Goal: Information Seeking & Learning: Learn about a topic

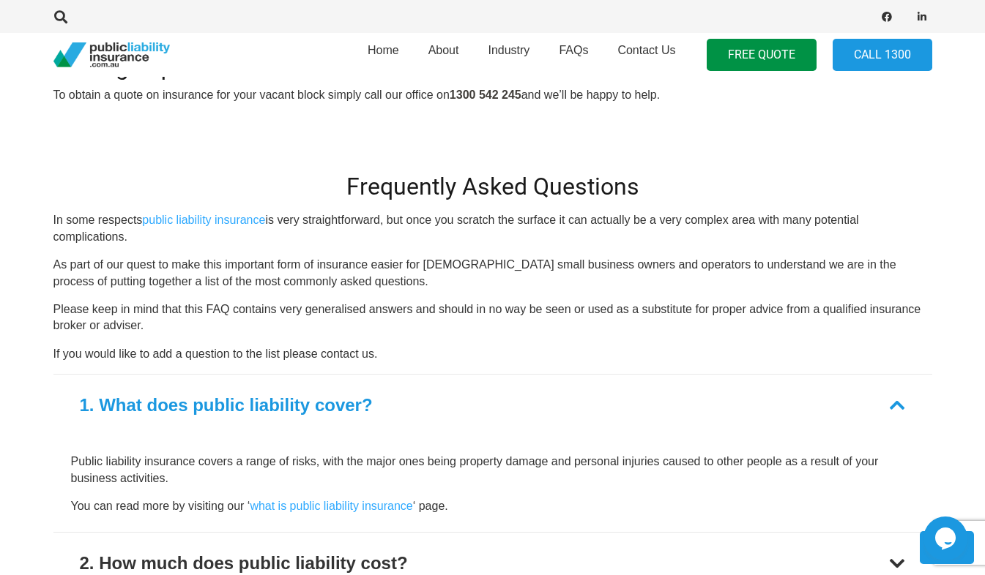
scroll to position [1018, 0]
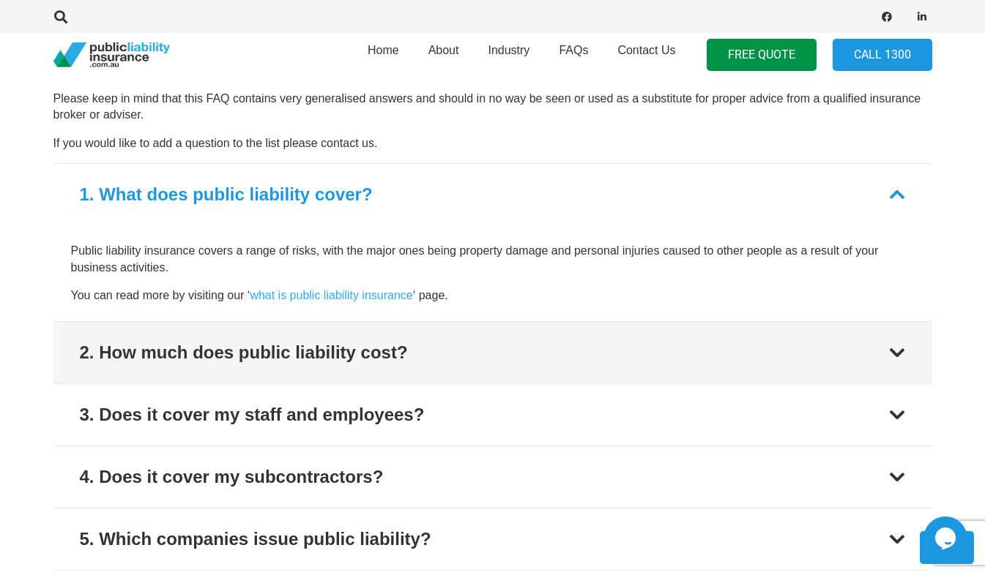
click at [900, 350] on div at bounding box center [897, 353] width 18 height 18
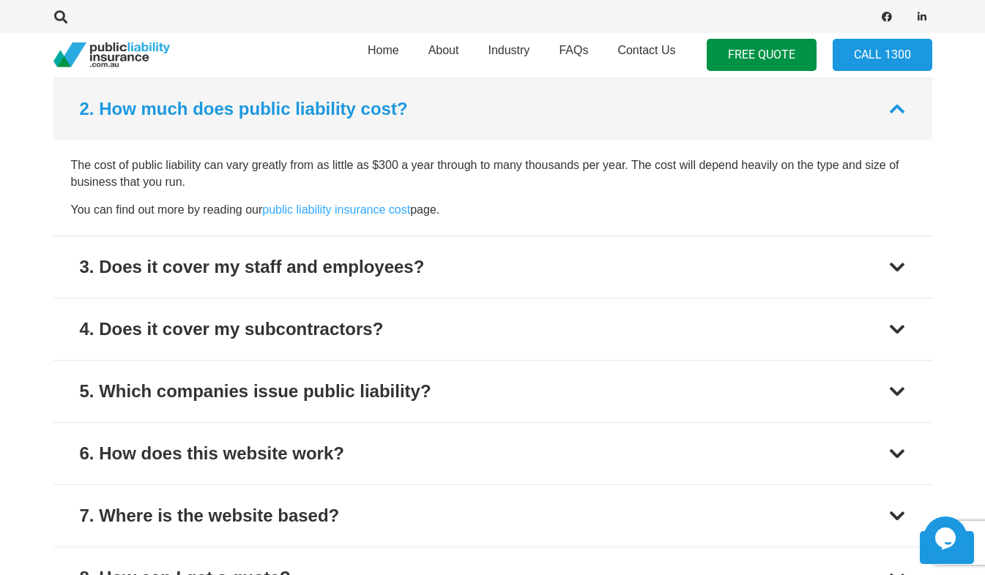
scroll to position [1167, 0]
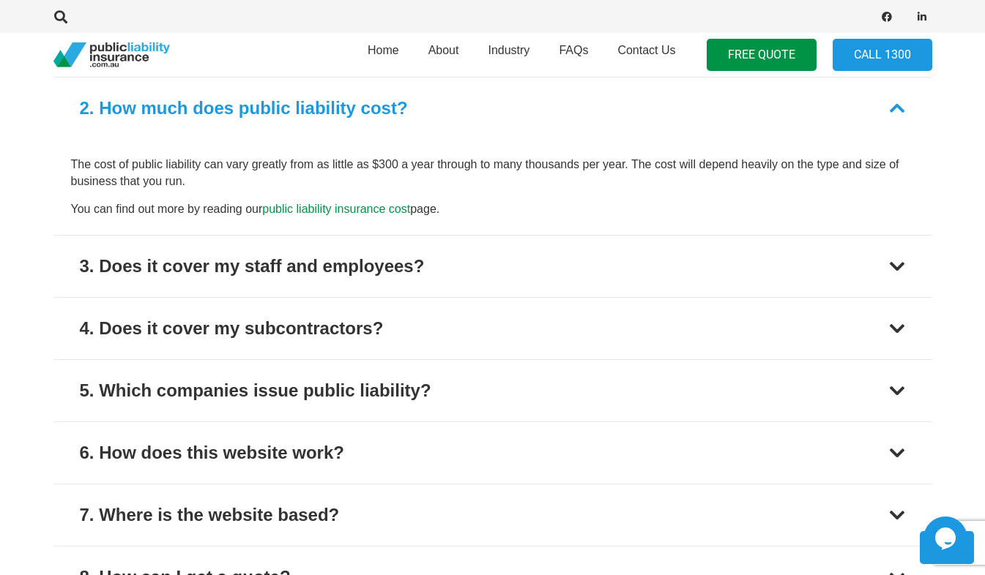
click at [316, 207] on link "public liability insurance cost" at bounding box center [336, 209] width 148 height 12
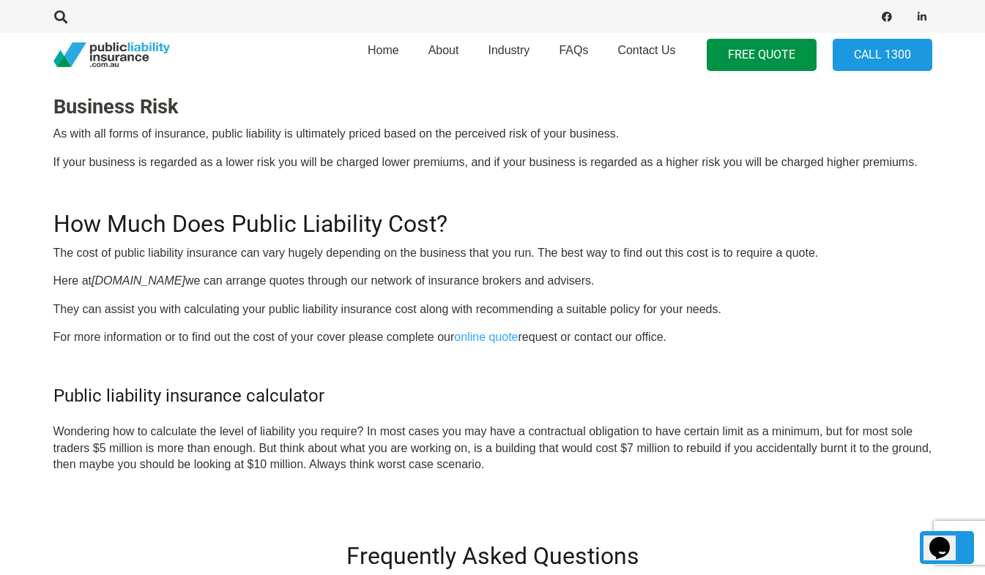
scroll to position [1223, 0]
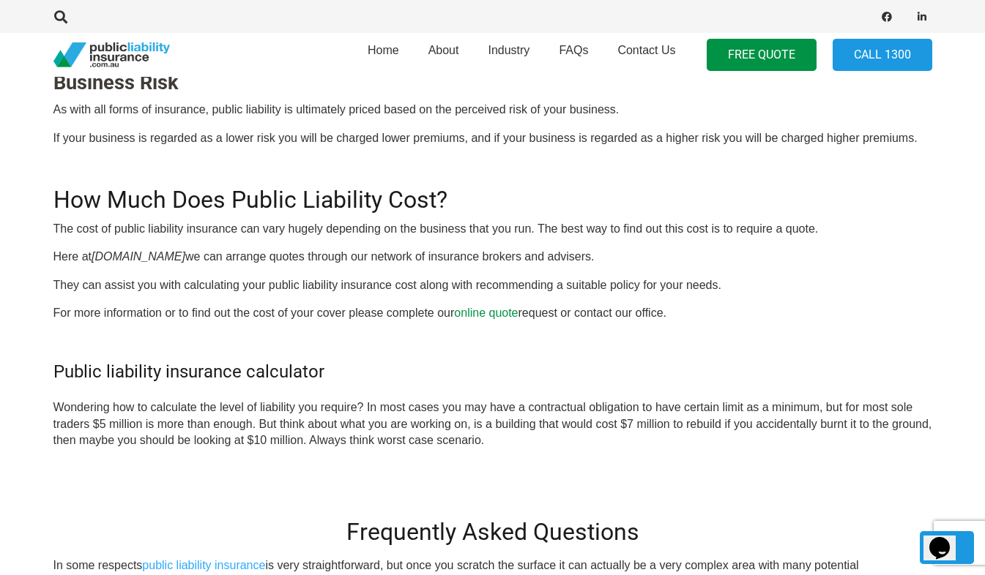
click at [484, 315] on link "online quote" at bounding box center [486, 313] width 64 height 12
